Goal: Check status: Check status

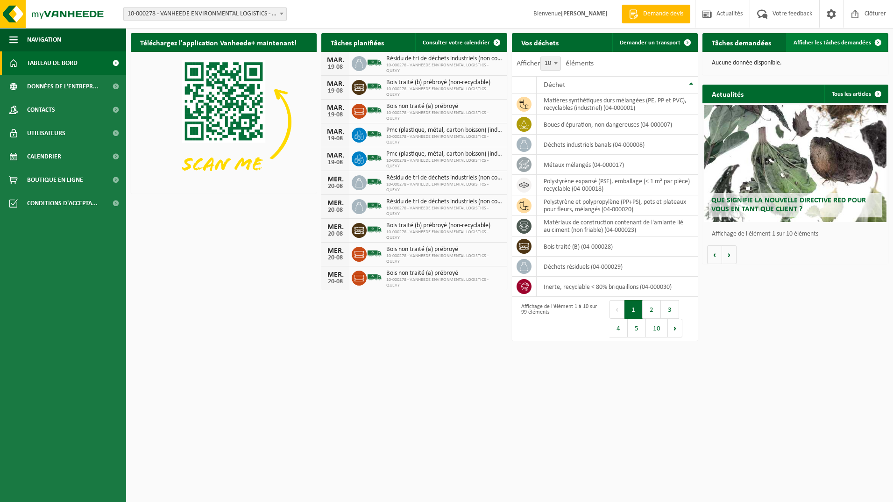
click at [812, 43] on span "Afficher les tâches demandées" at bounding box center [833, 43] width 78 height 6
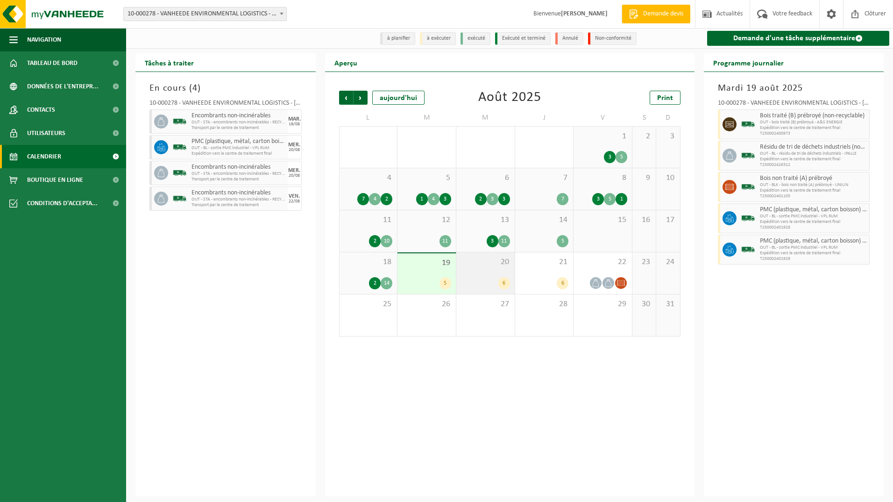
click at [490, 275] on div "20 6" at bounding box center [485, 273] width 58 height 42
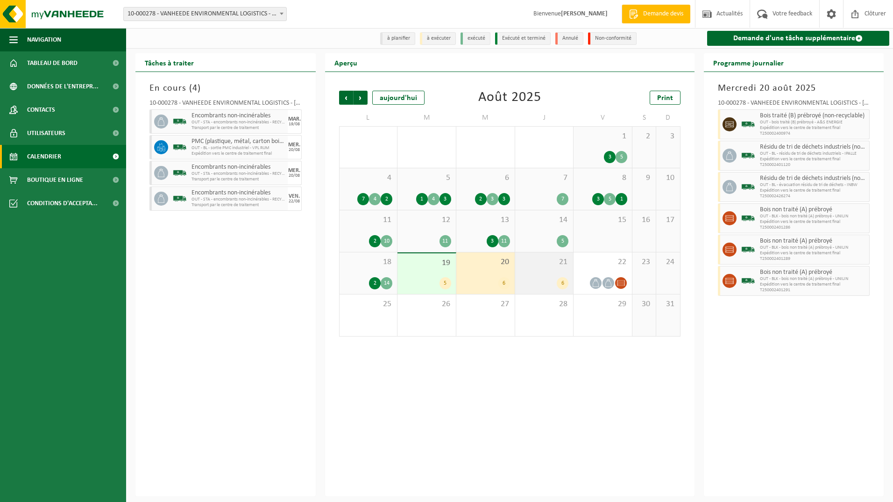
click at [535, 271] on div "21 6" at bounding box center [544, 273] width 58 height 42
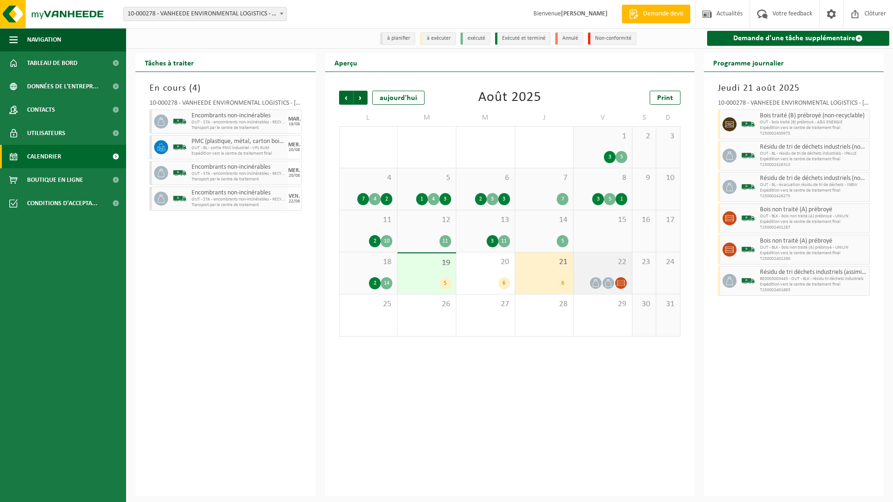
click at [584, 267] on span "22" at bounding box center [602, 262] width 49 height 10
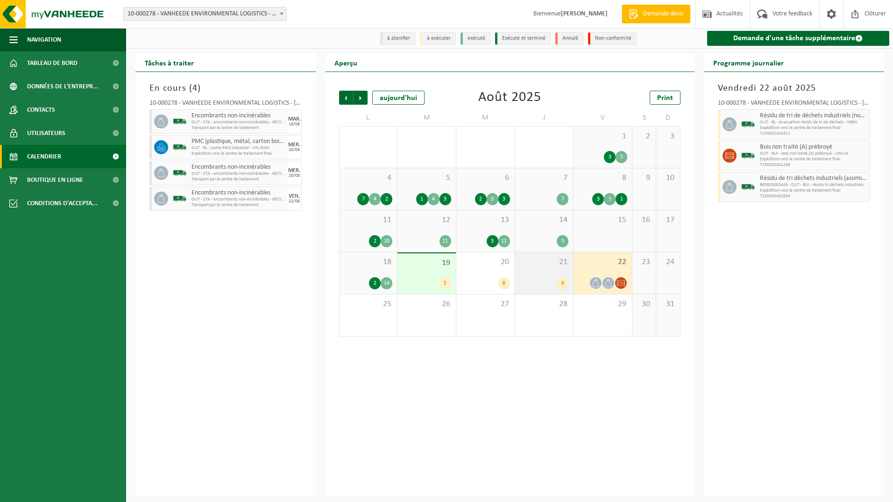
click at [543, 266] on span "21" at bounding box center [544, 262] width 49 height 10
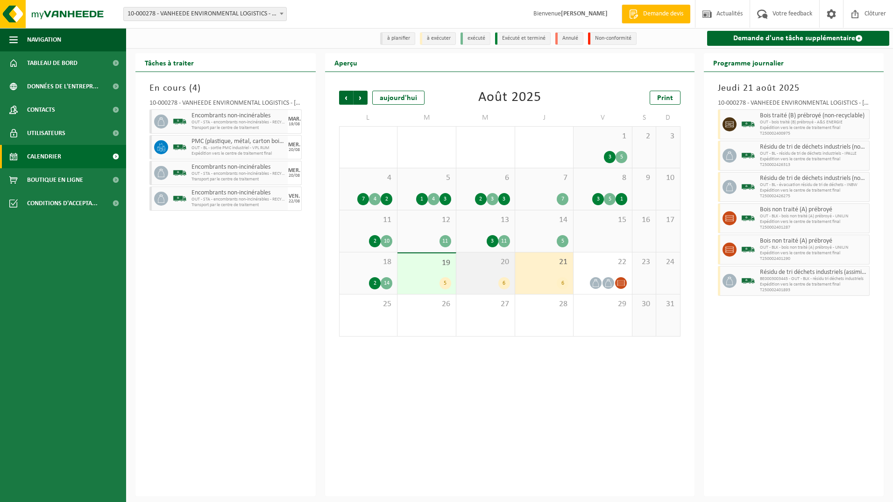
click at [487, 265] on span "20" at bounding box center [485, 262] width 49 height 10
click at [418, 265] on span "19" at bounding box center [426, 263] width 49 height 10
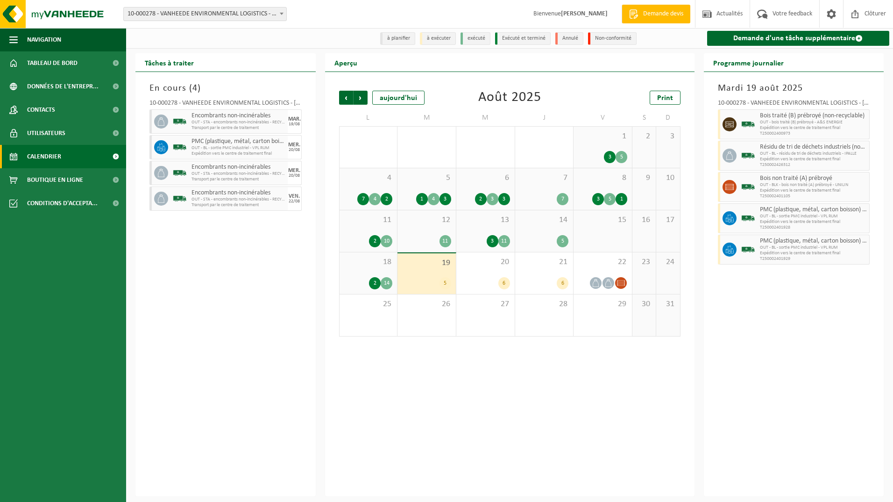
click at [282, 14] on b at bounding box center [282, 14] width 4 height 2
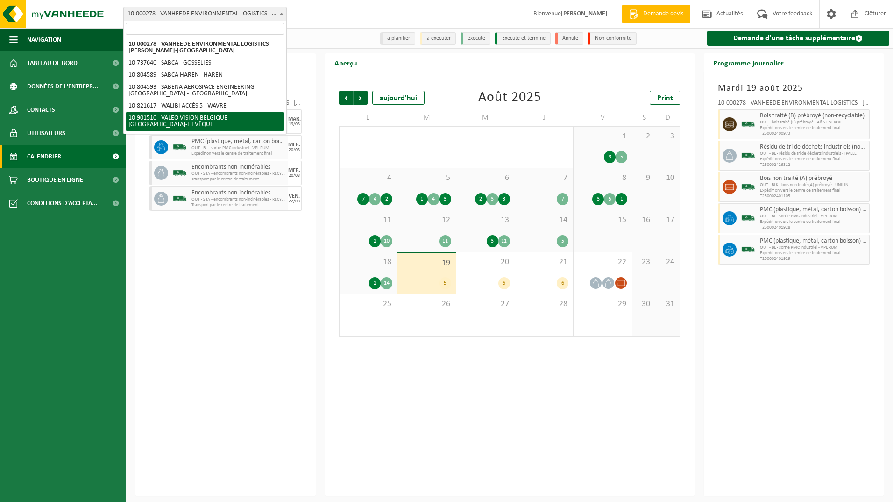
select select "134945"
